Goal: Task Accomplishment & Management: Manage account settings

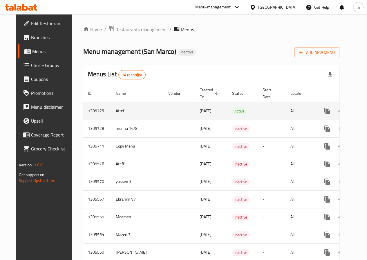
click at [367, 113] on icon "enhanced table" at bounding box center [369, 111] width 5 height 5
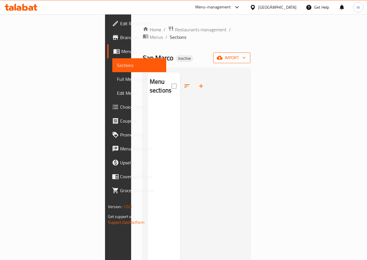
click at [246, 54] on span "import" at bounding box center [232, 57] width 28 height 7
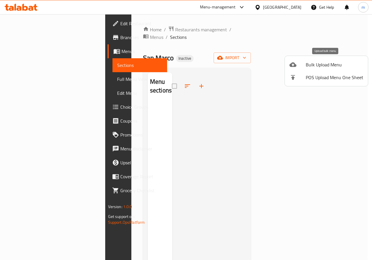
click at [314, 66] on span "Bulk Upload Menu" at bounding box center [333, 64] width 57 height 7
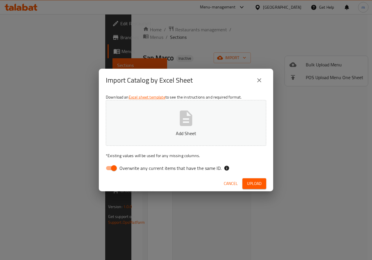
click at [111, 168] on input "Overwrite any current items that have the same ID." at bounding box center [113, 168] width 33 height 11
checkbox input "false"
click at [183, 114] on icon "button" at bounding box center [186, 118] width 12 height 15
click at [253, 183] on span "Upload" at bounding box center [254, 183] width 15 height 7
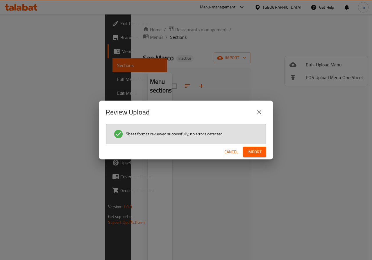
click at [261, 152] on span "Import" at bounding box center [254, 152] width 14 height 7
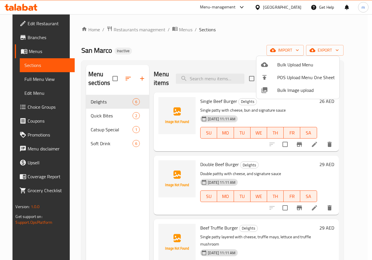
click at [188, 44] on div at bounding box center [186, 130] width 372 height 260
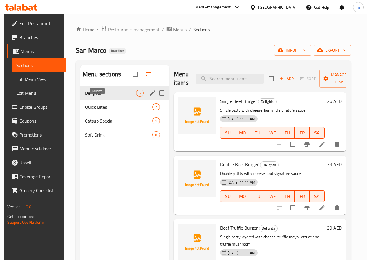
click at [107, 97] on span "Delights" at bounding box center [110, 93] width 51 height 7
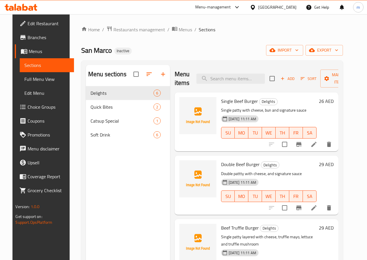
click at [31, 80] on span "Full Menu View" at bounding box center [46, 79] width 45 height 7
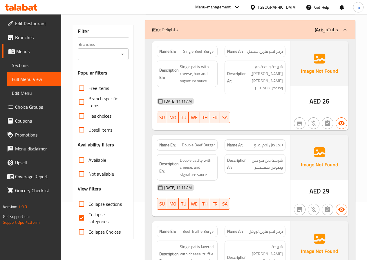
scroll to position [58, 0]
click at [83, 218] on input "Collapse categories" at bounding box center [82, 218] width 14 height 14
checkbox input "false"
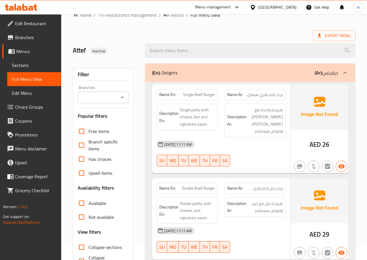
scroll to position [0, 0]
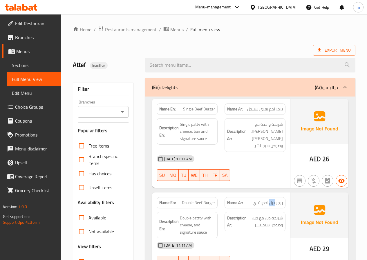
drag, startPoint x: 270, startPoint y: 197, endPoint x: 275, endPoint y: 197, distance: 4.4
click at [275, 200] on span "برجر دبل لحم بقري" at bounding box center [268, 203] width 30 height 6
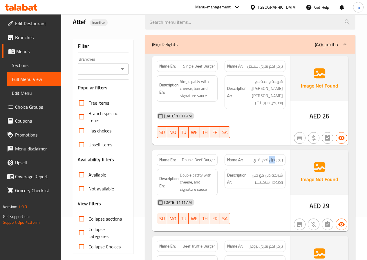
scroll to position [58, 0]
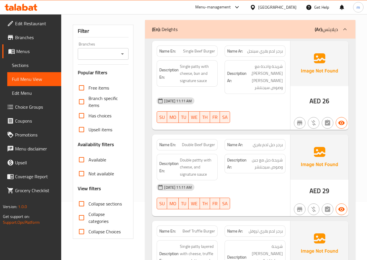
click at [278, 185] on div "14-08-2025 11:11 AM" at bounding box center [221, 188] width 136 height 14
click at [158, 151] on div "Description En: Double pattty with cheese, and signature sauce" at bounding box center [187, 168] width 68 height 34
click at [237, 142] on strong "Name Ar:" at bounding box center [235, 145] width 16 height 6
click at [324, 206] on icon "button" at bounding box center [327, 209] width 7 height 7
click at [337, 206] on span "button" at bounding box center [341, 209] width 11 height 7
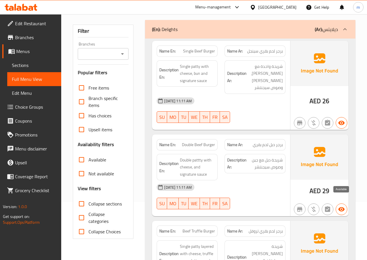
click at [337, 206] on span "button" at bounding box center [341, 209] width 11 height 7
click at [287, 206] on div at bounding box center [255, 209] width 68 height 7
click at [294, 206] on span "button" at bounding box center [299, 209] width 11 height 7
click at [235, 181] on div "14-08-2025 11:11 AM" at bounding box center [221, 188] width 136 height 14
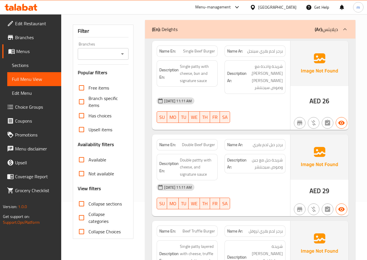
click at [278, 142] on span "برجر دبل لحم بقري" at bounding box center [268, 145] width 30 height 6
click at [28, 48] on span "Menus" at bounding box center [36, 51] width 40 height 7
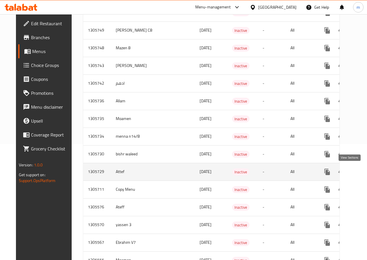
click at [366, 173] on icon "enhanced table" at bounding box center [369, 172] width 7 height 7
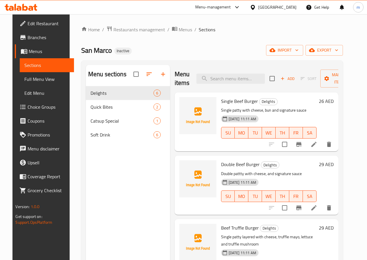
click at [318, 209] on icon at bounding box center [314, 208] width 7 height 7
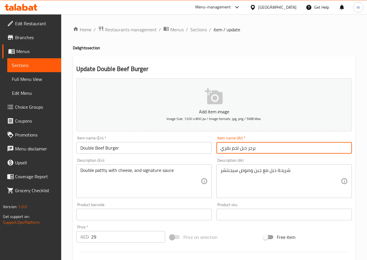
drag, startPoint x: 238, startPoint y: 148, endPoint x: 246, endPoint y: 150, distance: 8.5
click at [246, 150] on input "برجر دبل لحم بقري" at bounding box center [285, 148] width 136 height 12
click at [263, 147] on input "برجر لحم بقري" at bounding box center [285, 148] width 136 height 12
paste input "دبل"
click at [263, 147] on input "برجر لحم بقريدبل" at bounding box center [285, 148] width 136 height 12
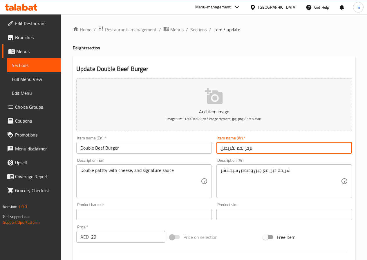
click at [263, 147] on input "برجر لحم بقريدبل" at bounding box center [285, 148] width 136 height 12
type input "دبل برجر لحم بقرى"
click at [71, 73] on div "Home / Restaurants management / Menus / Sections / item / update Delights secti…" at bounding box center [214, 212] width 306 height 396
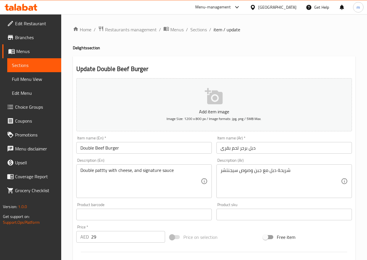
click at [38, 76] on span "Full Menu View" at bounding box center [34, 79] width 45 height 7
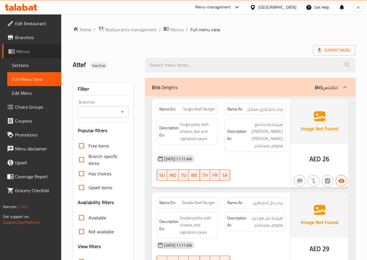
click at [28, 55] on span "Menus" at bounding box center [36, 51] width 40 height 7
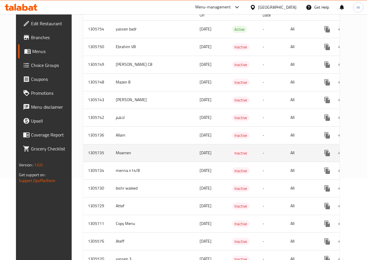
scroll to position [87, 0]
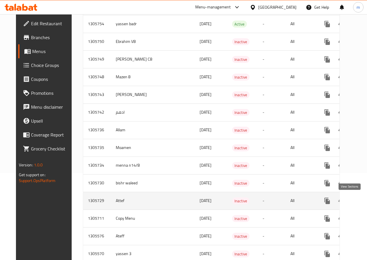
click at [366, 202] on icon "enhanced table" at bounding box center [369, 201] width 7 height 7
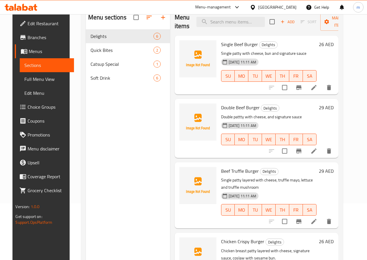
scroll to position [23, 0]
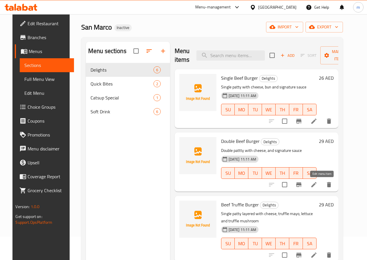
click at [318, 184] on icon at bounding box center [314, 184] width 7 height 7
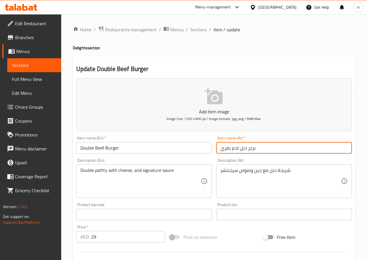
drag, startPoint x: 257, startPoint y: 147, endPoint x: 221, endPoint y: 150, distance: 36.4
click at [221, 150] on input "برجر دبل لحم بقري" at bounding box center [285, 148] width 136 height 12
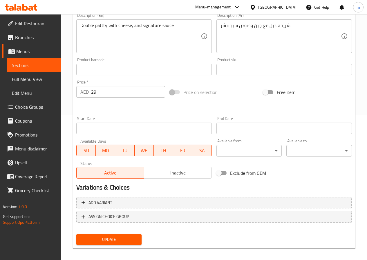
scroll to position [150, 0]
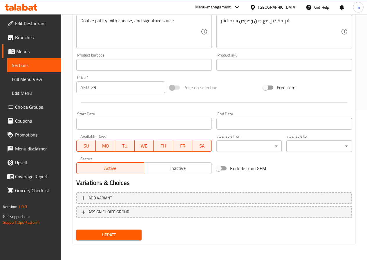
type input "دبل برجر لحم بقرى"
click at [102, 237] on span "Update" at bounding box center [109, 235] width 56 height 7
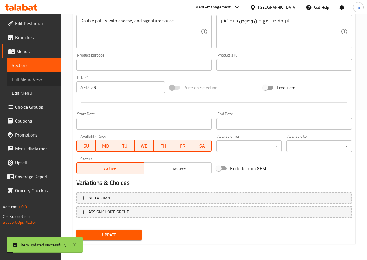
click at [34, 76] on span "Full Menu View" at bounding box center [34, 79] width 45 height 7
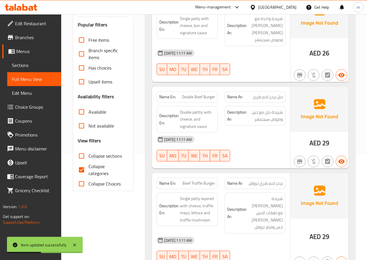
scroll to position [92, 0]
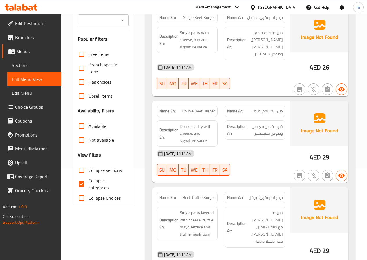
click at [39, 51] on span "Menus" at bounding box center [36, 51] width 40 height 7
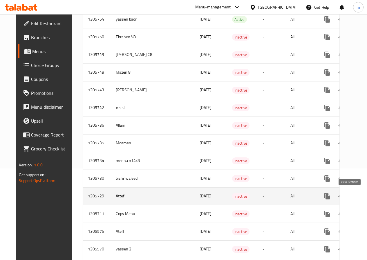
click at [366, 196] on icon "enhanced table" at bounding box center [369, 196] width 7 height 7
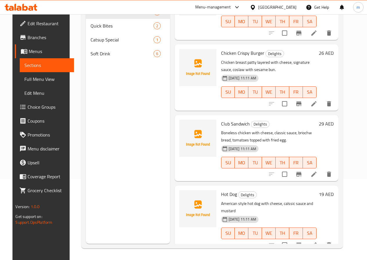
scroll to position [165, 0]
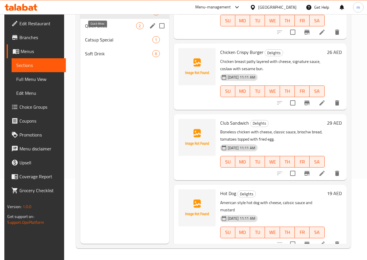
click at [97, 29] on span "Quick Bites" at bounding box center [110, 25] width 51 height 7
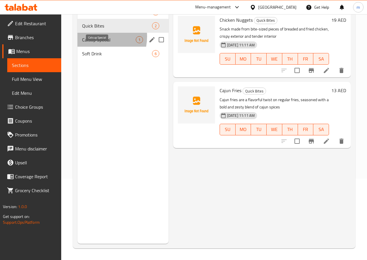
click at [92, 43] on span "Catsup Special" at bounding box center [109, 39] width 54 height 7
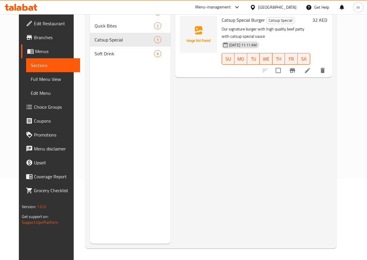
click at [316, 65] on li at bounding box center [308, 70] width 16 height 10
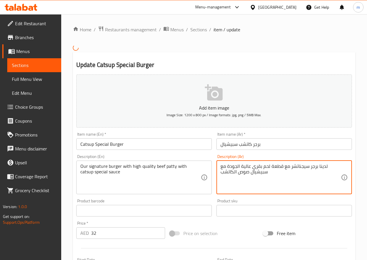
click at [278, 174] on textarea "لدينا برجر سيجناتشر مع قطعة لحم بقري عالية الجودة مع سبيشيال صوص الكاتشب" at bounding box center [281, 178] width 120 height 28
paste textarea "برجرنا"
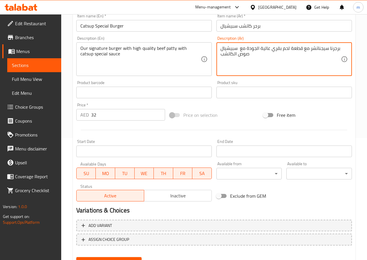
scroll to position [150, 0]
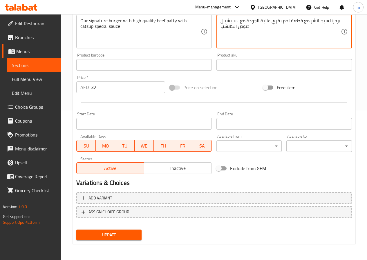
type textarea "برجرنا سيجناتشر مع قطعة لحم بقري عالية الجودة مع سبيشيال صوص الكاتشب"
click at [127, 237] on span "Update" at bounding box center [109, 235] width 56 height 7
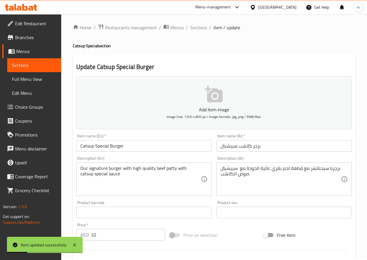
scroll to position [0, 0]
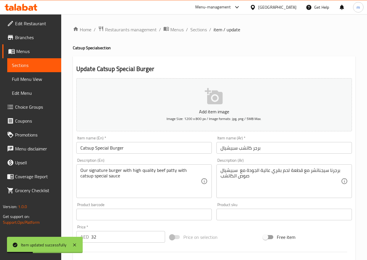
click at [39, 70] on link "Sections" at bounding box center [34, 65] width 54 height 14
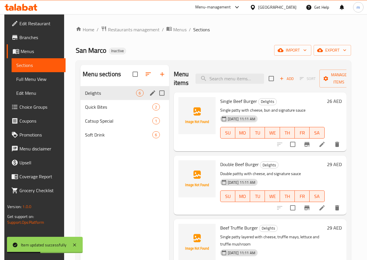
click at [96, 97] on span "Delights" at bounding box center [110, 93] width 51 height 7
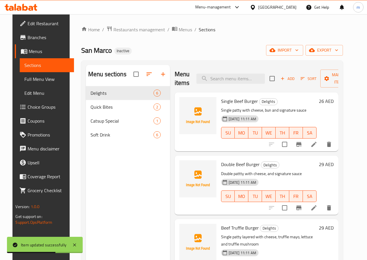
click at [318, 144] on icon at bounding box center [314, 144] width 7 height 7
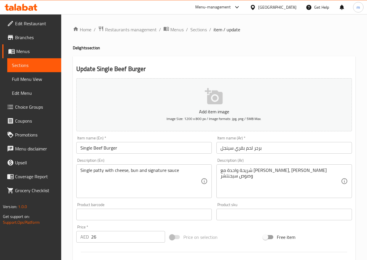
scroll to position [58, 0]
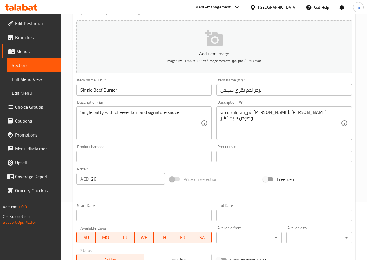
click at [42, 66] on span "Sections" at bounding box center [34, 65] width 45 height 7
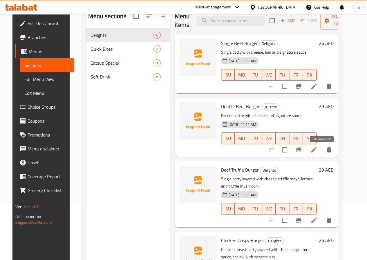
click at [318, 153] on icon at bounding box center [314, 150] width 7 height 7
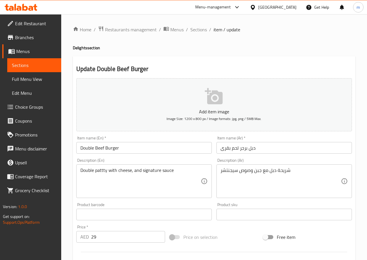
scroll to position [29, 0]
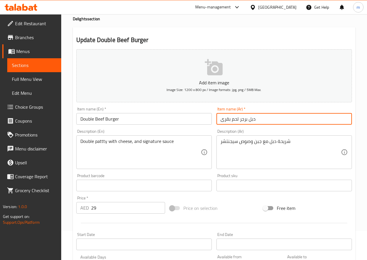
drag, startPoint x: 265, startPoint y: 120, endPoint x: 205, endPoint y: 125, distance: 59.7
click at [205, 125] on div "Add item image Image Size: 1200 x 800 px / Image formats: jpg, png / 5MB Max. I…" at bounding box center [214, 172] width 280 height 250
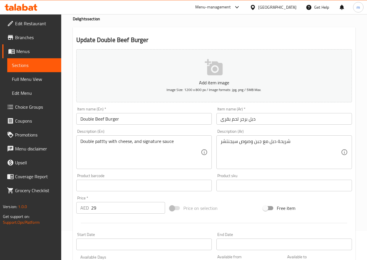
click at [262, 123] on input "دبل برجر لحم بقرى" at bounding box center [285, 119] width 136 height 12
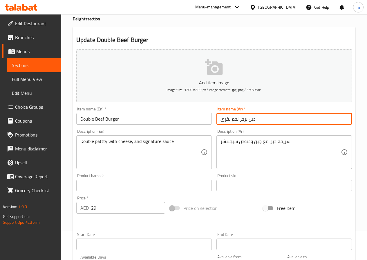
click at [258, 121] on input "دبل برجر لحم بقرى" at bounding box center [285, 119] width 136 height 12
click at [310, 117] on input "دبل برجر لحم بقرى" at bounding box center [285, 119] width 136 height 12
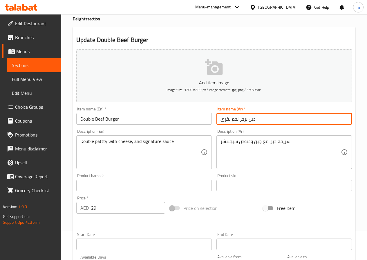
click at [310, 117] on input "دبل برجر لحم بقرى" at bounding box center [285, 119] width 136 height 12
paste input "رجر لحم بقرى دبل"
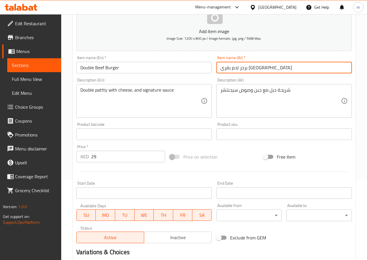
scroll to position [150, 0]
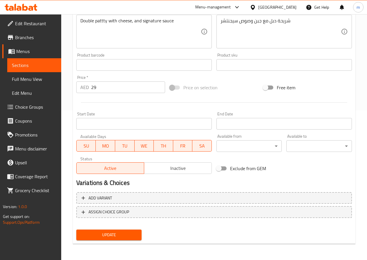
type input "برجر لحم بقرى دبل"
click at [120, 237] on span "Update" at bounding box center [109, 235] width 56 height 7
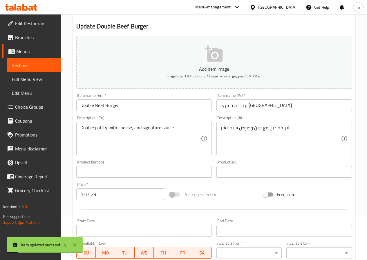
scroll to position [5, 0]
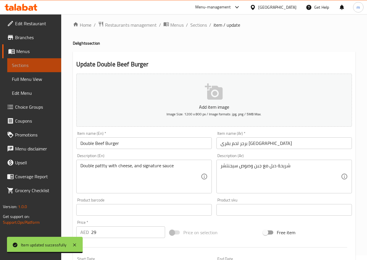
click at [21, 64] on span "Sections" at bounding box center [34, 65] width 45 height 7
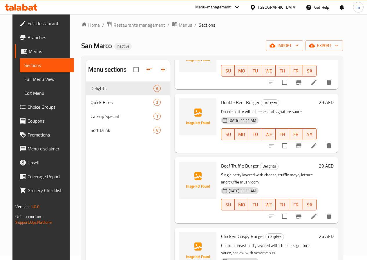
scroll to position [58, 0]
click at [317, 215] on li at bounding box center [314, 216] width 16 height 10
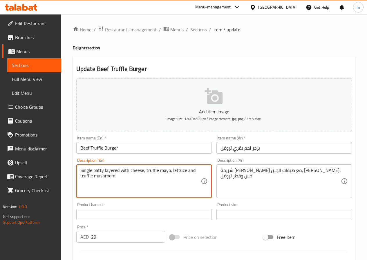
drag, startPoint x: 172, startPoint y: 170, endPoint x: 184, endPoint y: 170, distance: 12.5
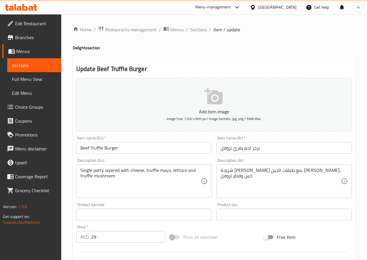
click at [32, 68] on span "Sections" at bounding box center [34, 65] width 45 height 7
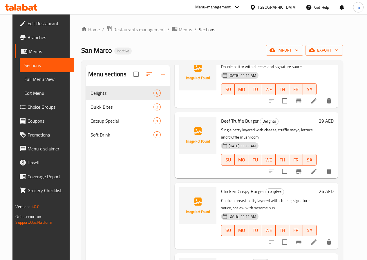
scroll to position [116, 0]
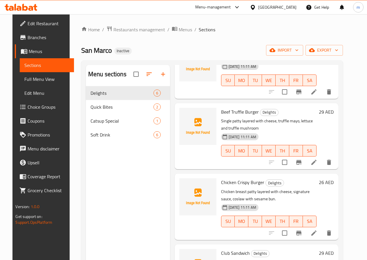
click at [221, 188] on p "Chicken breast patty layered with cheese, signature sauce, coslaw with sesame b…" at bounding box center [269, 195] width 96 height 15
click at [318, 234] on icon at bounding box center [314, 233] width 7 height 7
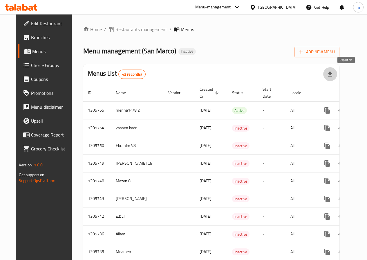
click at [332, 72] on icon "button" at bounding box center [330, 74] width 4 height 5
click at [315, 49] on span "Add New Menu" at bounding box center [317, 51] width 36 height 7
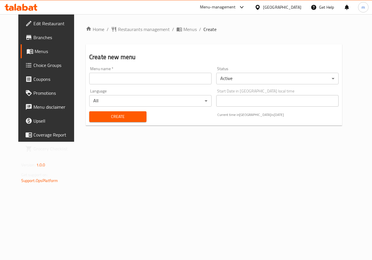
click at [152, 71] on div "Menu name   * Menu name *" at bounding box center [150, 76] width 122 height 18
click at [151, 73] on input "text" at bounding box center [150, 79] width 122 height 12
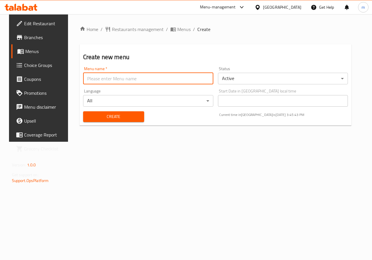
type input "Ateff 2"
click at [99, 118] on span "Create" at bounding box center [114, 116] width 52 height 7
